Goal: Task Accomplishment & Management: Complete application form

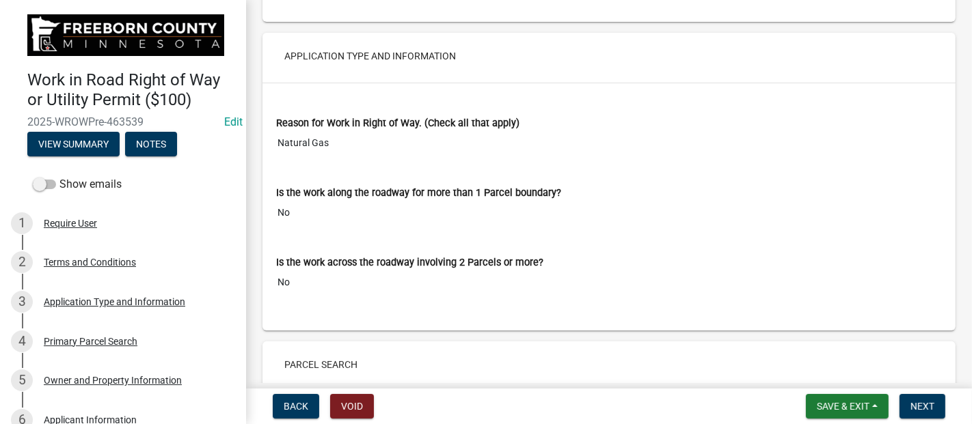
scroll to position [228, 0]
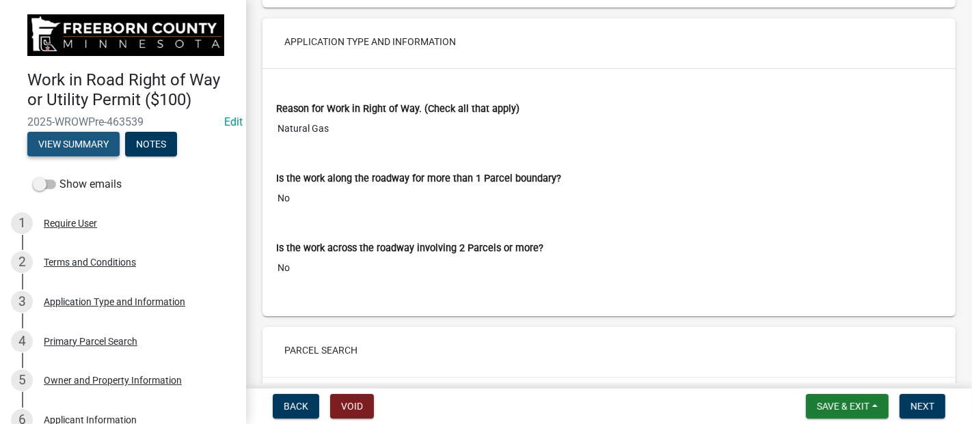
click at [88, 140] on button "View Summary" at bounding box center [73, 144] width 92 height 25
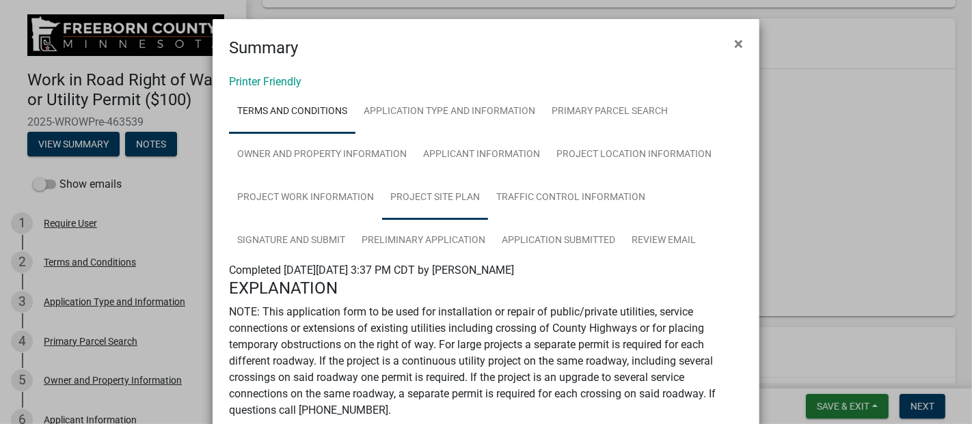
click at [424, 193] on link "Project Site Plan" at bounding box center [435, 198] width 106 height 44
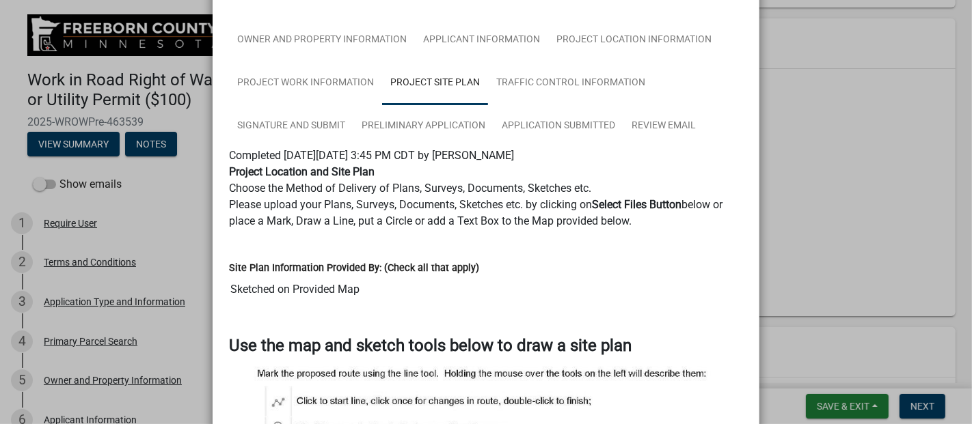
scroll to position [0, 0]
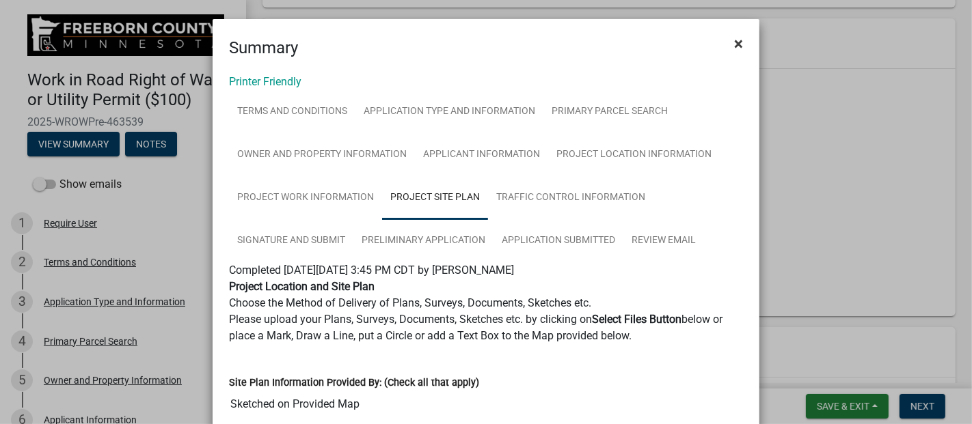
click at [746, 40] on button "×" at bounding box center [738, 44] width 31 height 38
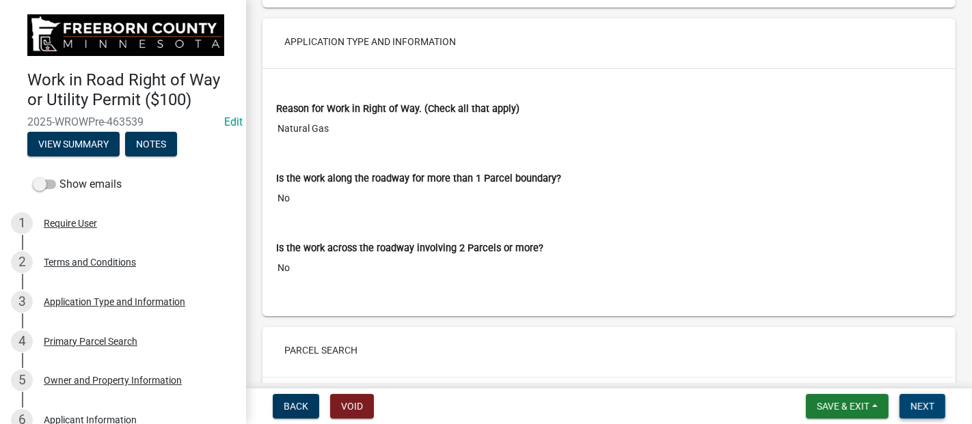
click at [917, 403] on span "Next" at bounding box center [922, 406] width 24 height 11
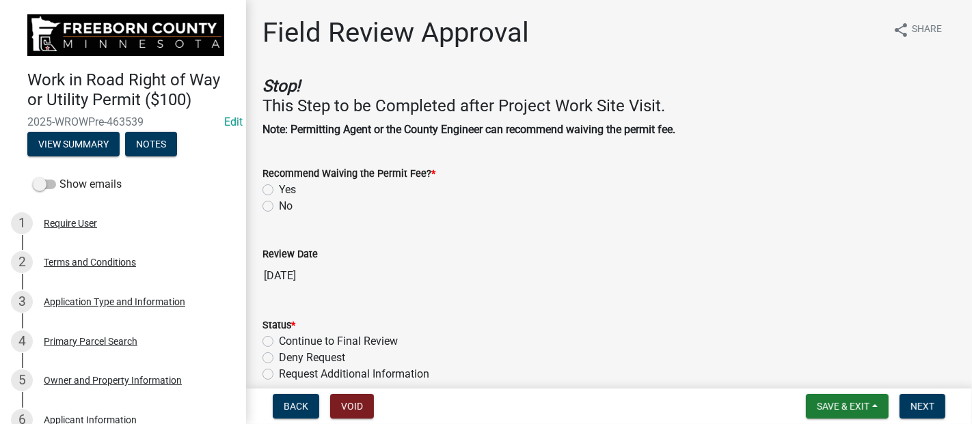
click at [279, 202] on label "No" at bounding box center [286, 206] width 14 height 16
click at [279, 202] on input "No" at bounding box center [283, 202] width 9 height 9
radio input "true"
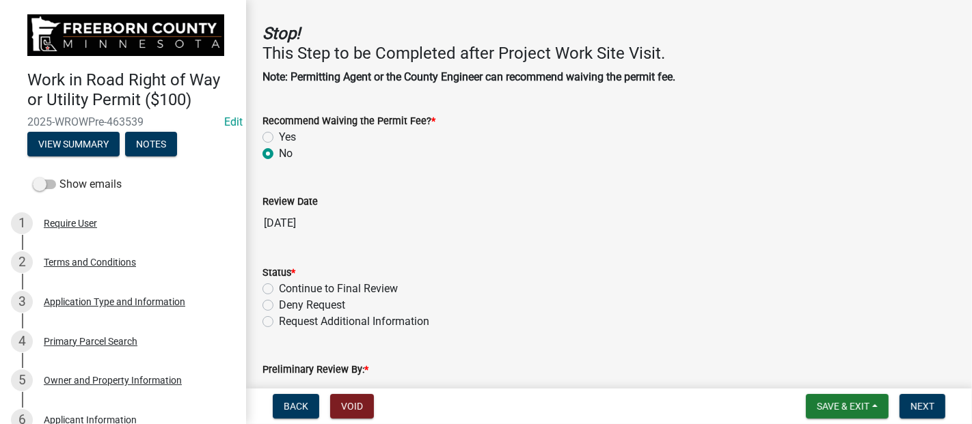
scroll to position [138, 0]
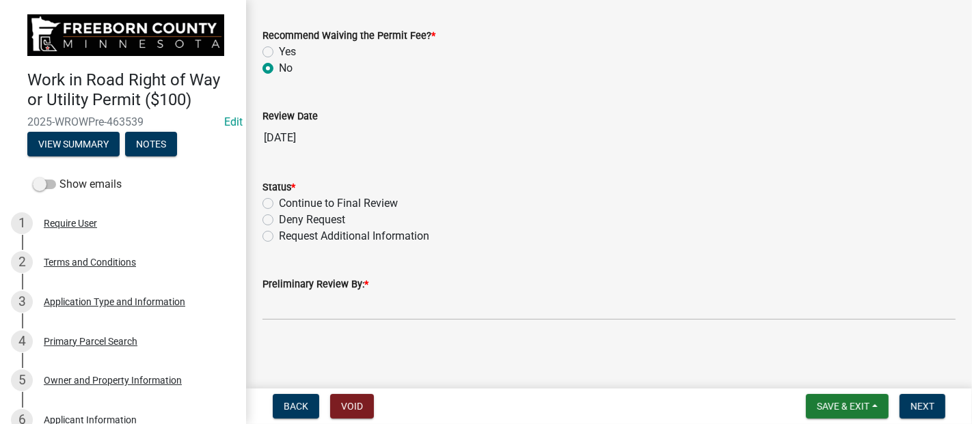
click at [279, 202] on label "Continue to Final Review" at bounding box center [338, 203] width 119 height 16
click at [279, 202] on input "Continue to Final Review" at bounding box center [283, 199] width 9 height 9
radio input "true"
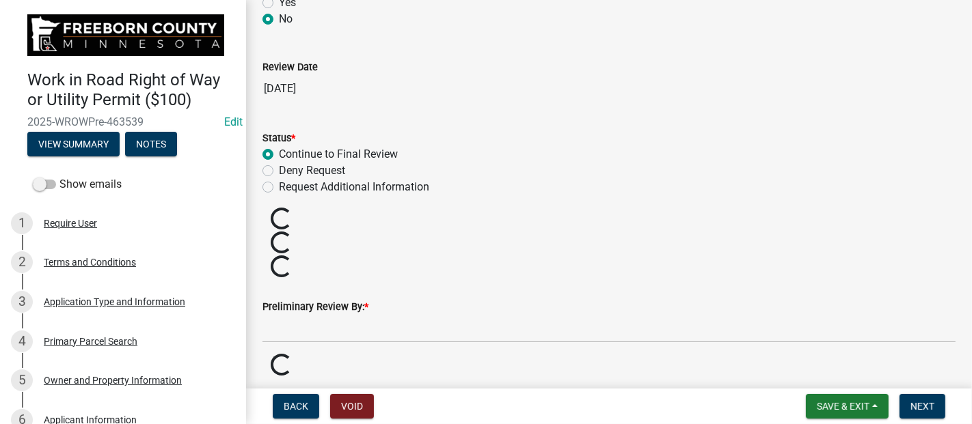
scroll to position [213, 0]
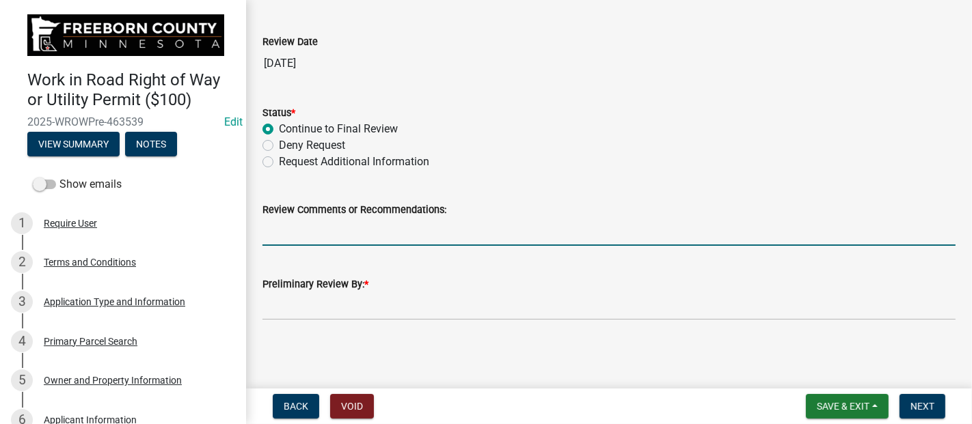
click at [366, 229] on input "Review Comments or Recommendations:" at bounding box center [608, 232] width 693 height 28
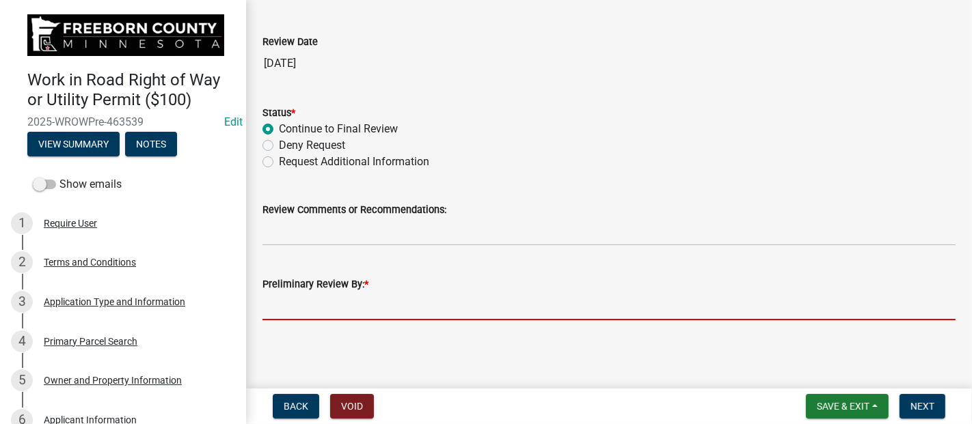
click at [304, 310] on input "Preliminary Review By: *" at bounding box center [608, 307] width 693 height 28
type input "[PERSON_NAME]"
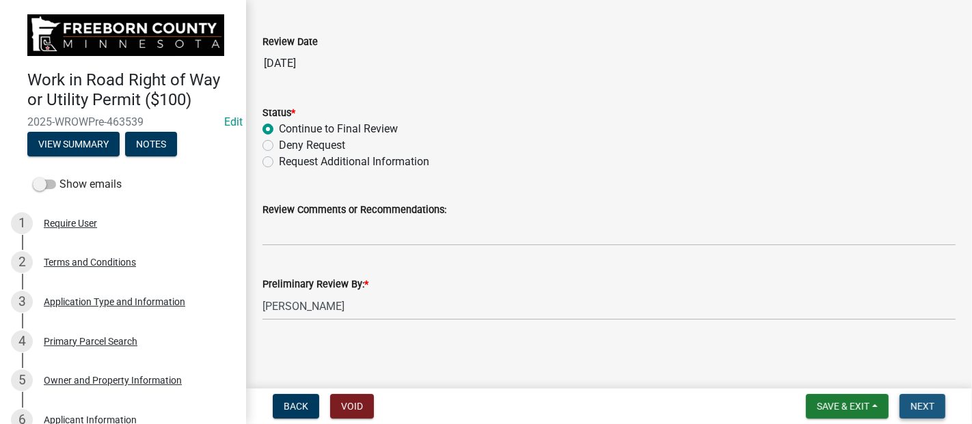
click at [920, 405] on span "Next" at bounding box center [922, 406] width 24 height 11
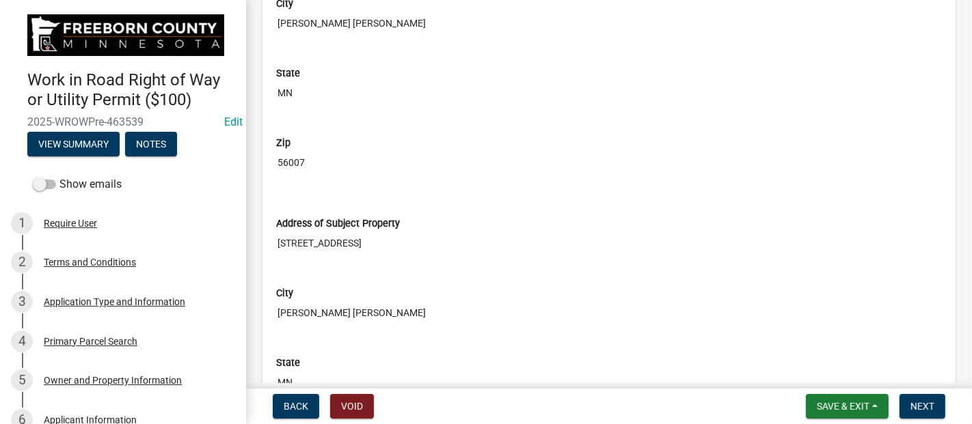
scroll to position [1367, 0]
click at [930, 405] on span "Next" at bounding box center [922, 406] width 24 height 11
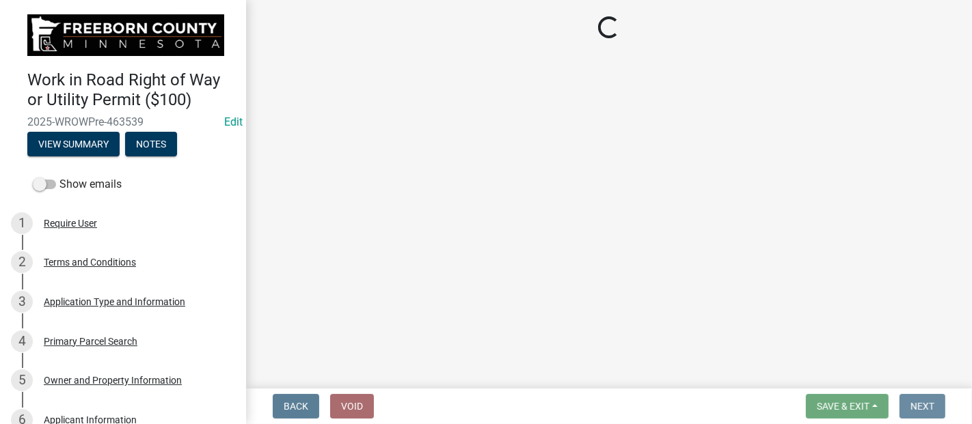
scroll to position [0, 0]
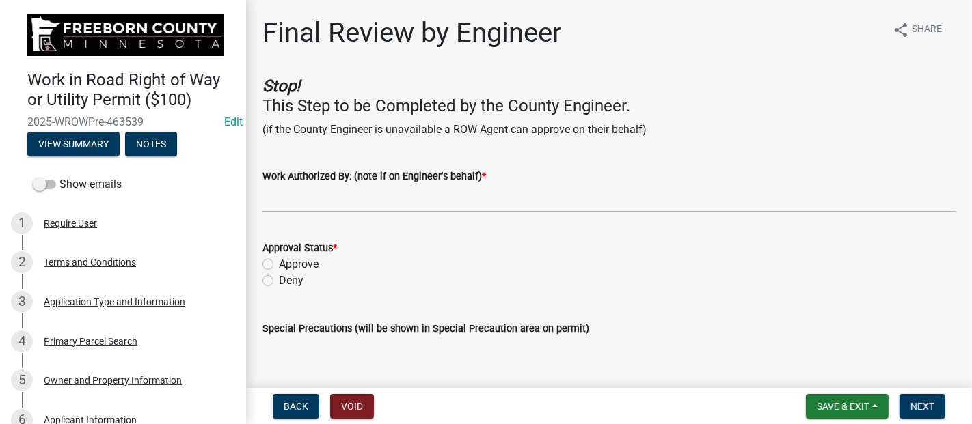
click at [279, 262] on label "Approve" at bounding box center [299, 264] width 40 height 16
click at [279, 262] on input "Approve" at bounding box center [283, 260] width 9 height 9
radio input "true"
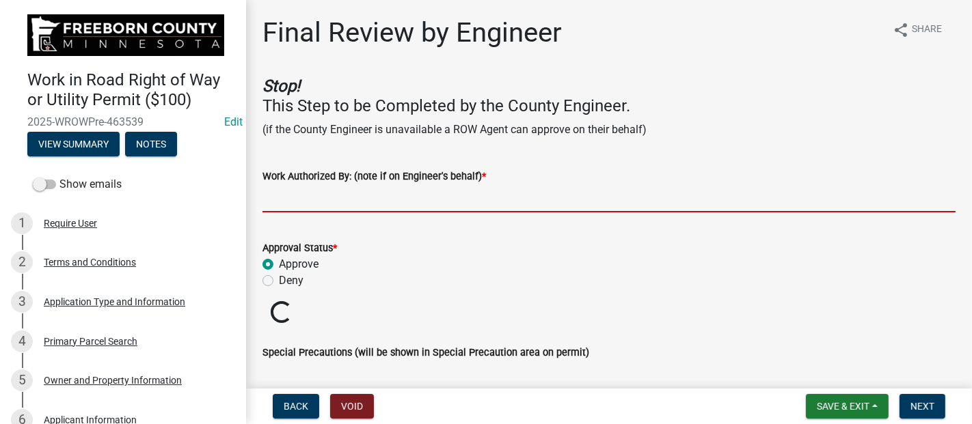
click at [299, 196] on input "Work Authorized By: (note if on Engineer's behalf) *" at bounding box center [608, 199] width 693 height 28
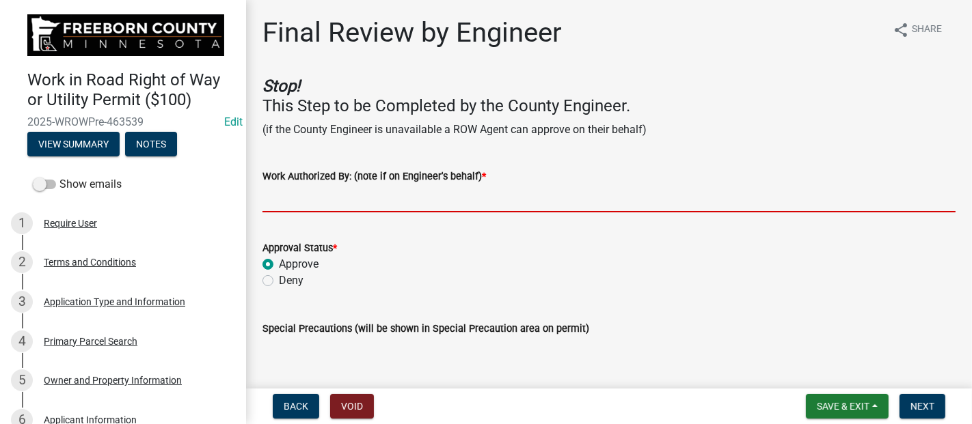
type input "[PERSON_NAME]"
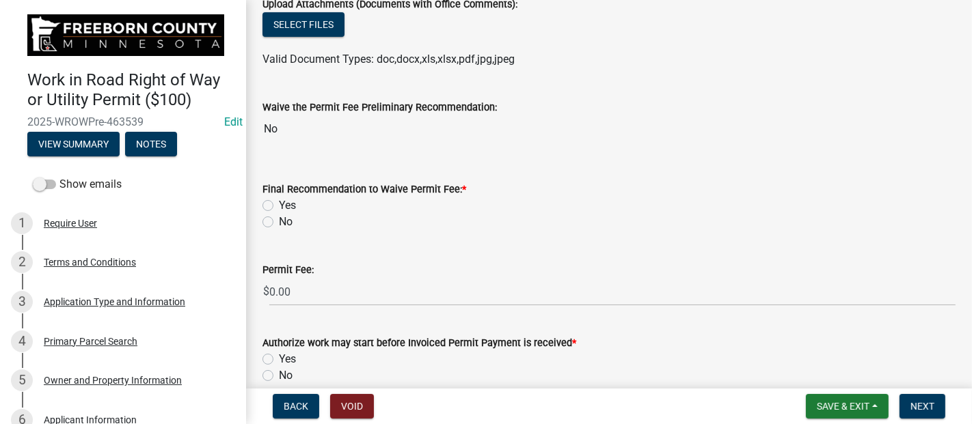
scroll to position [455, 0]
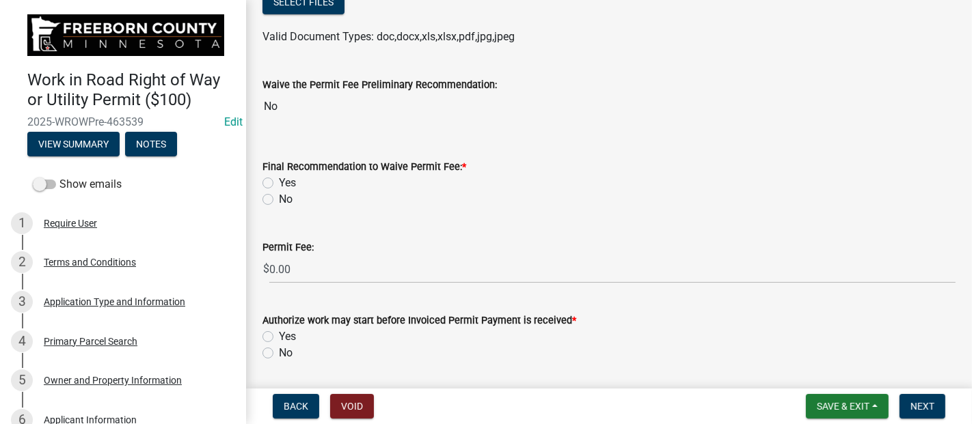
click at [279, 198] on label "No" at bounding box center [286, 199] width 14 height 16
click at [279, 198] on input "No" at bounding box center [283, 195] width 9 height 9
radio input "true"
click at [279, 339] on label "Yes" at bounding box center [287, 337] width 17 height 16
click at [279, 338] on input "Yes" at bounding box center [283, 333] width 9 height 9
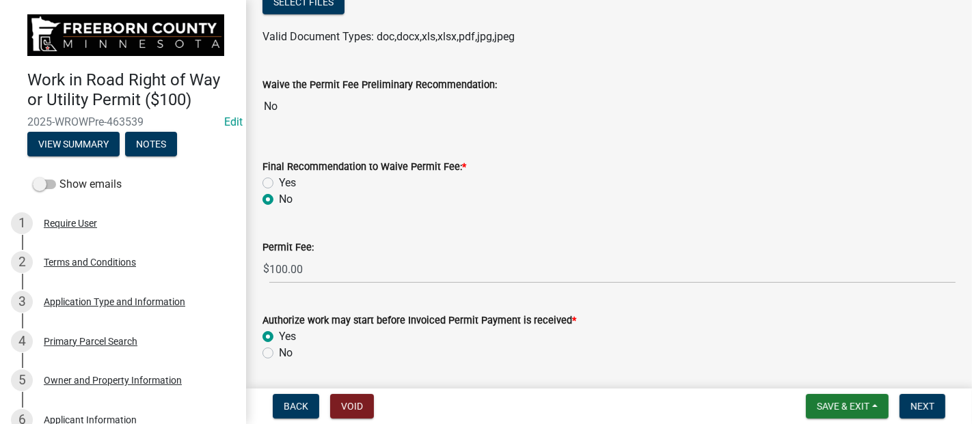
radio input "true"
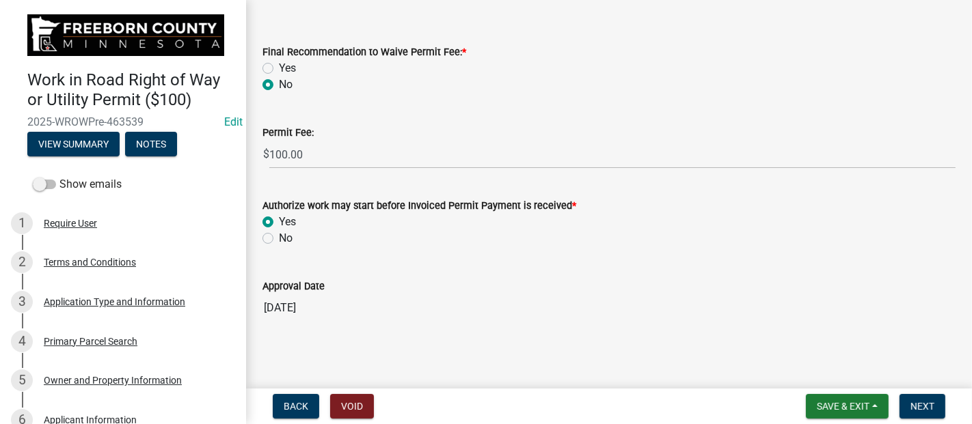
scroll to position [571, 0]
click at [919, 407] on span "Next" at bounding box center [922, 406] width 24 height 11
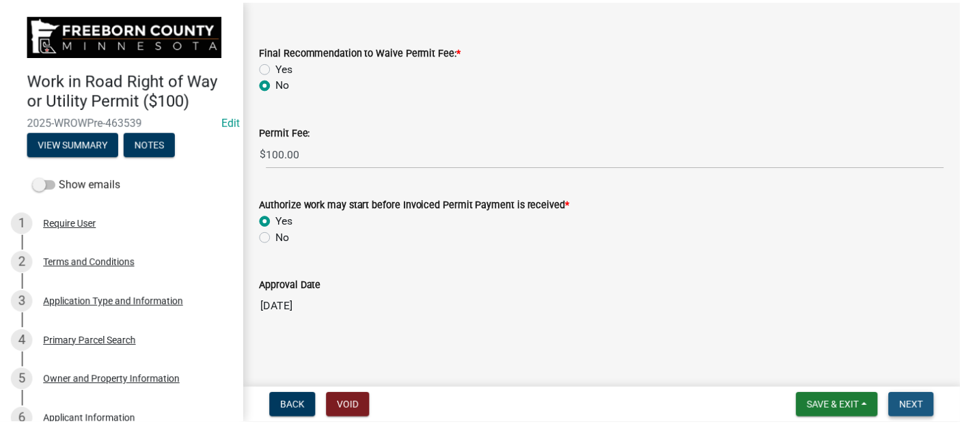
scroll to position [0, 0]
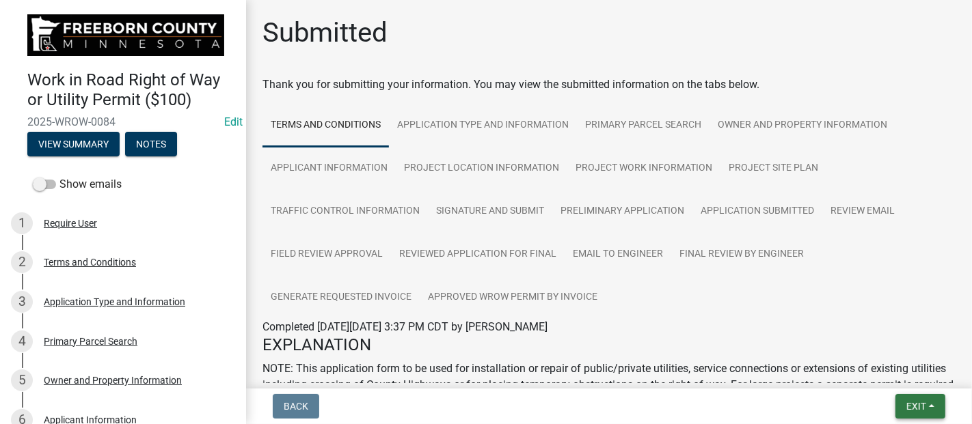
click at [912, 408] on span "Exit" at bounding box center [916, 406] width 20 height 11
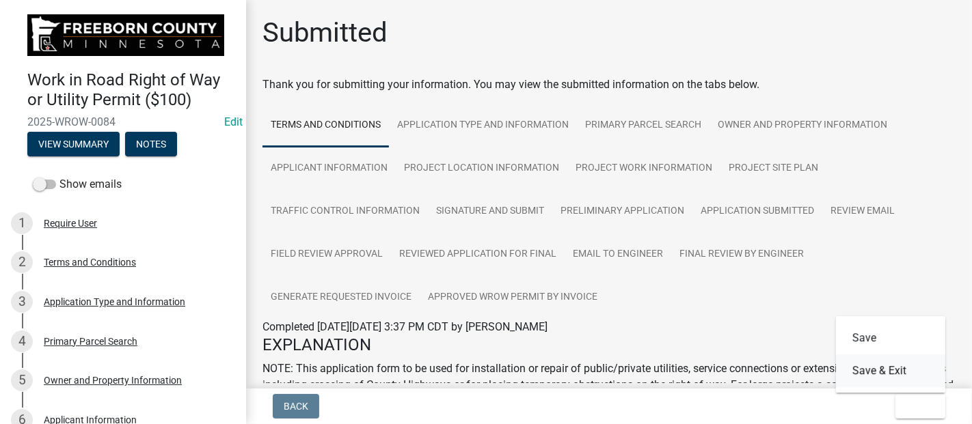
click at [874, 373] on button "Save & Exit" at bounding box center [890, 371] width 109 height 33
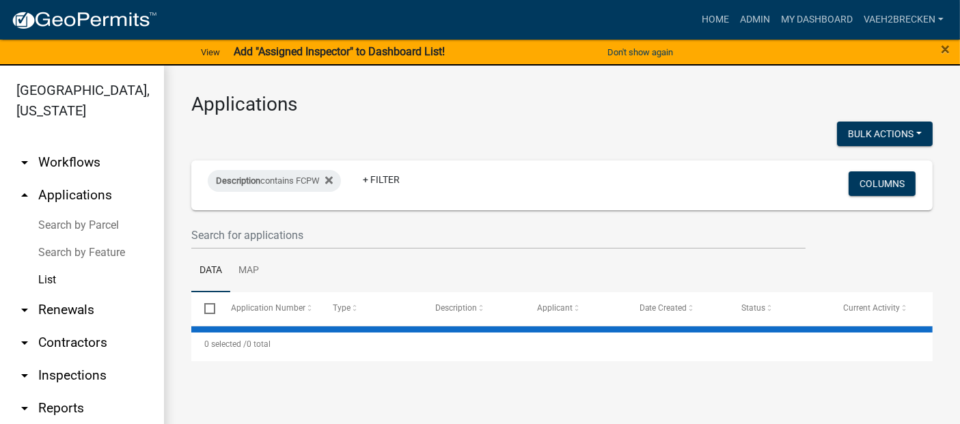
select select "3: 100"
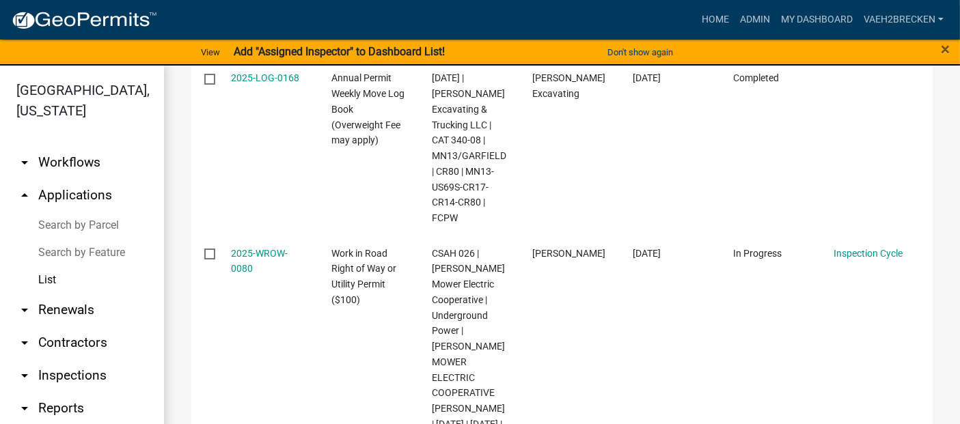
scroll to position [2354, 0]
